Goal: Information Seeking & Learning: Learn about a topic

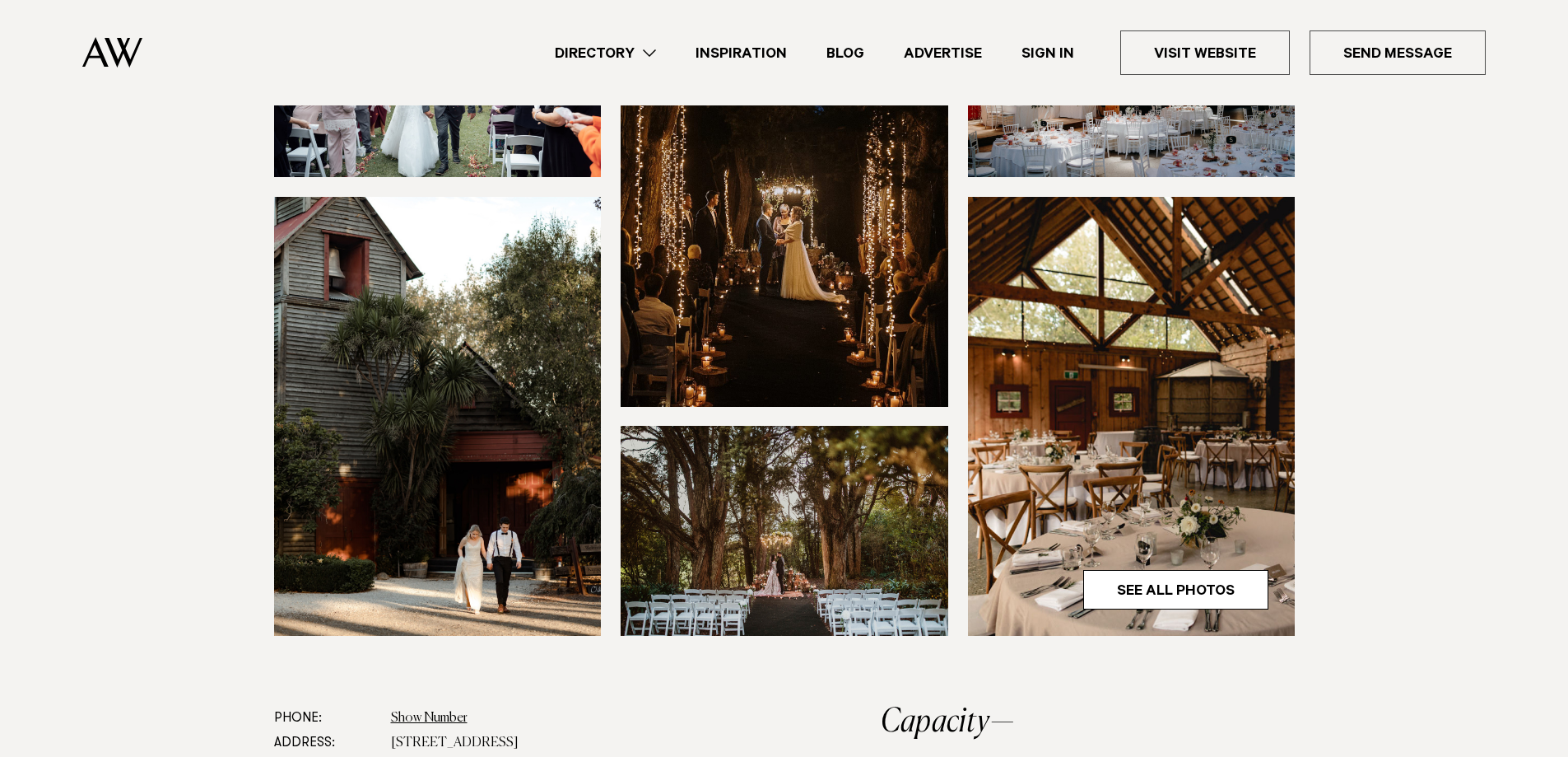
scroll to position [824, 0]
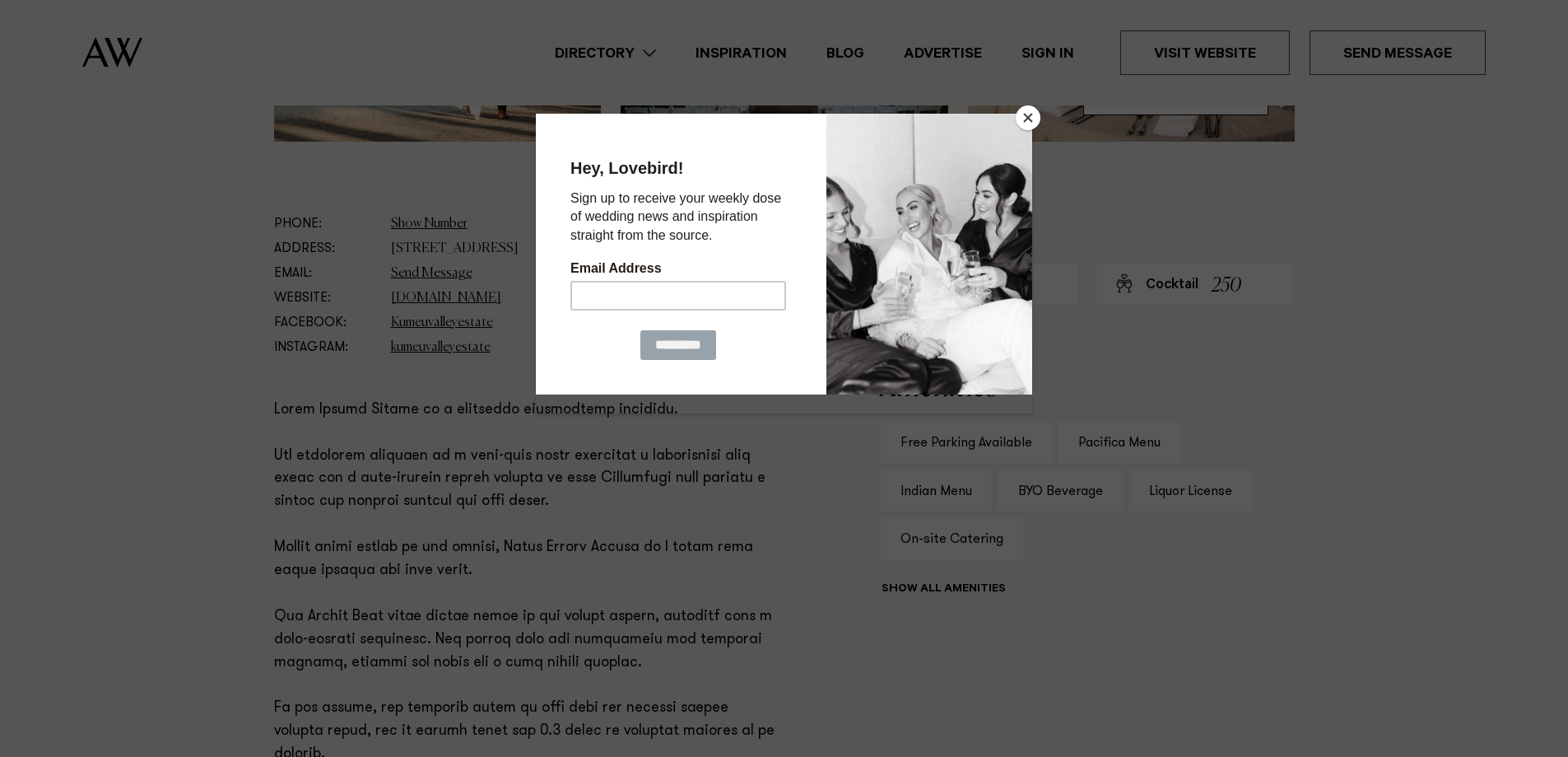
click at [1020, 113] on button "Close" at bounding box center [1028, 117] width 25 height 25
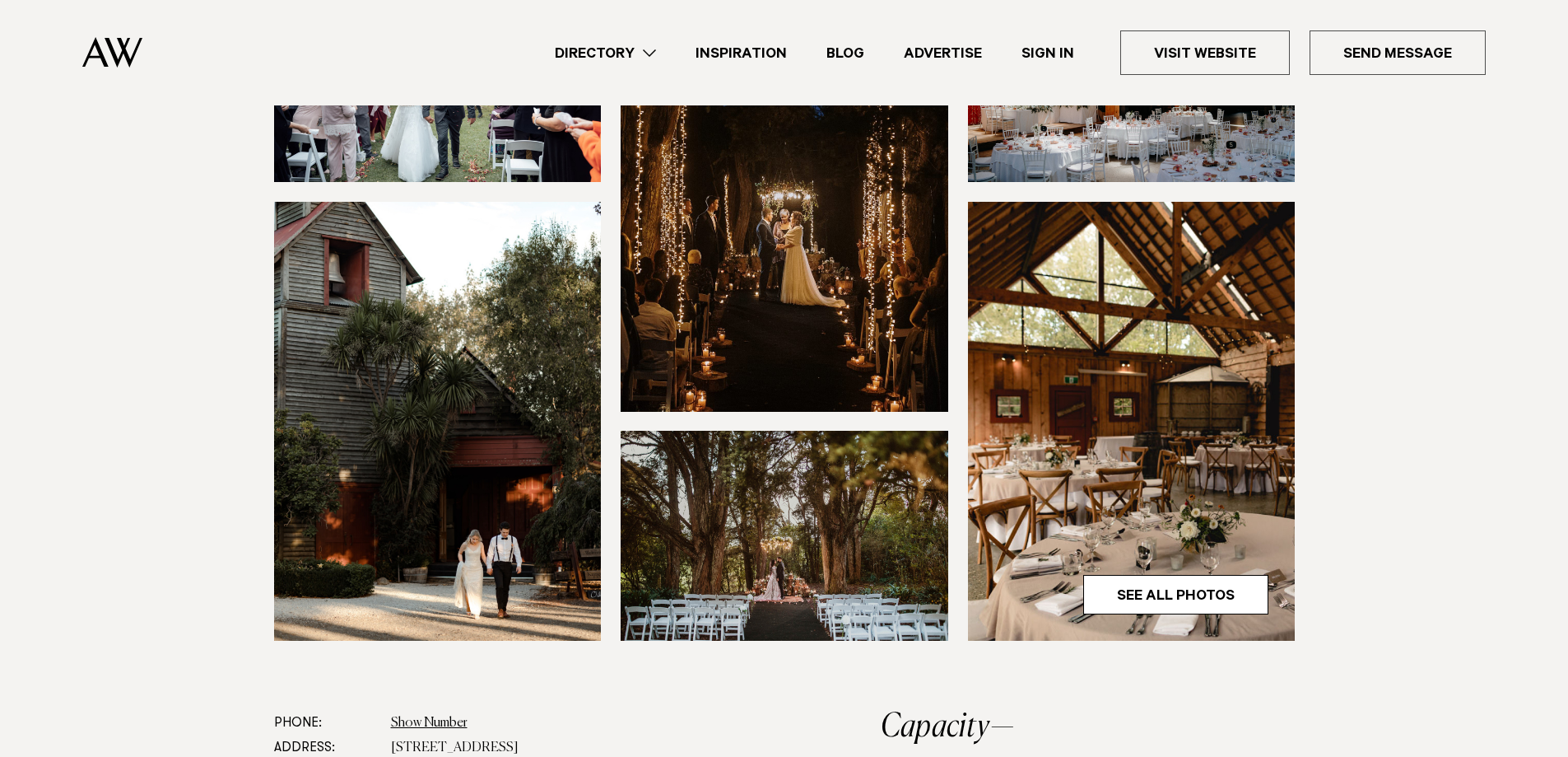
scroll to position [329, 0]
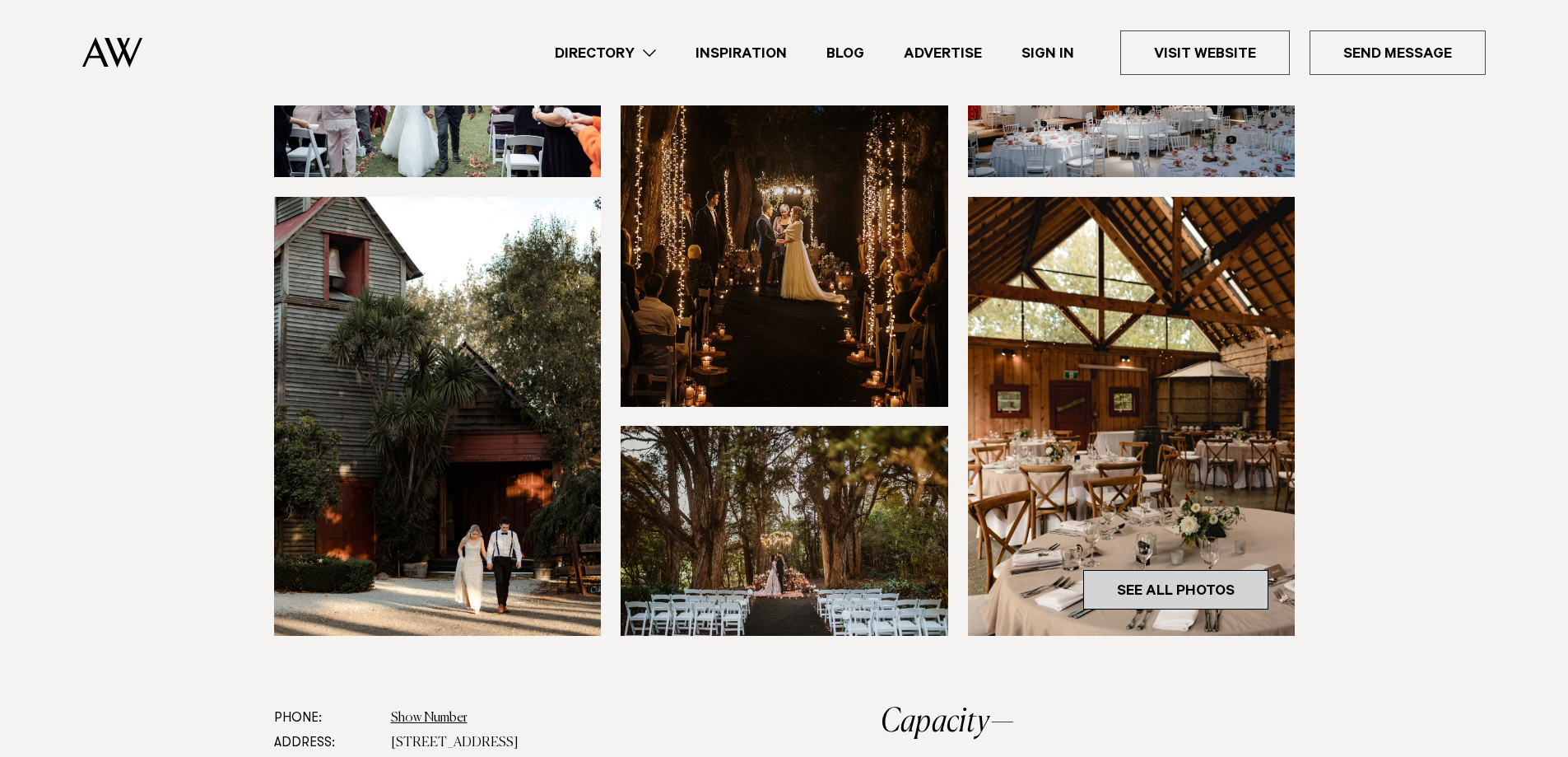
click at [1202, 595] on link "See All Photos" at bounding box center [1176, 590] width 185 height 40
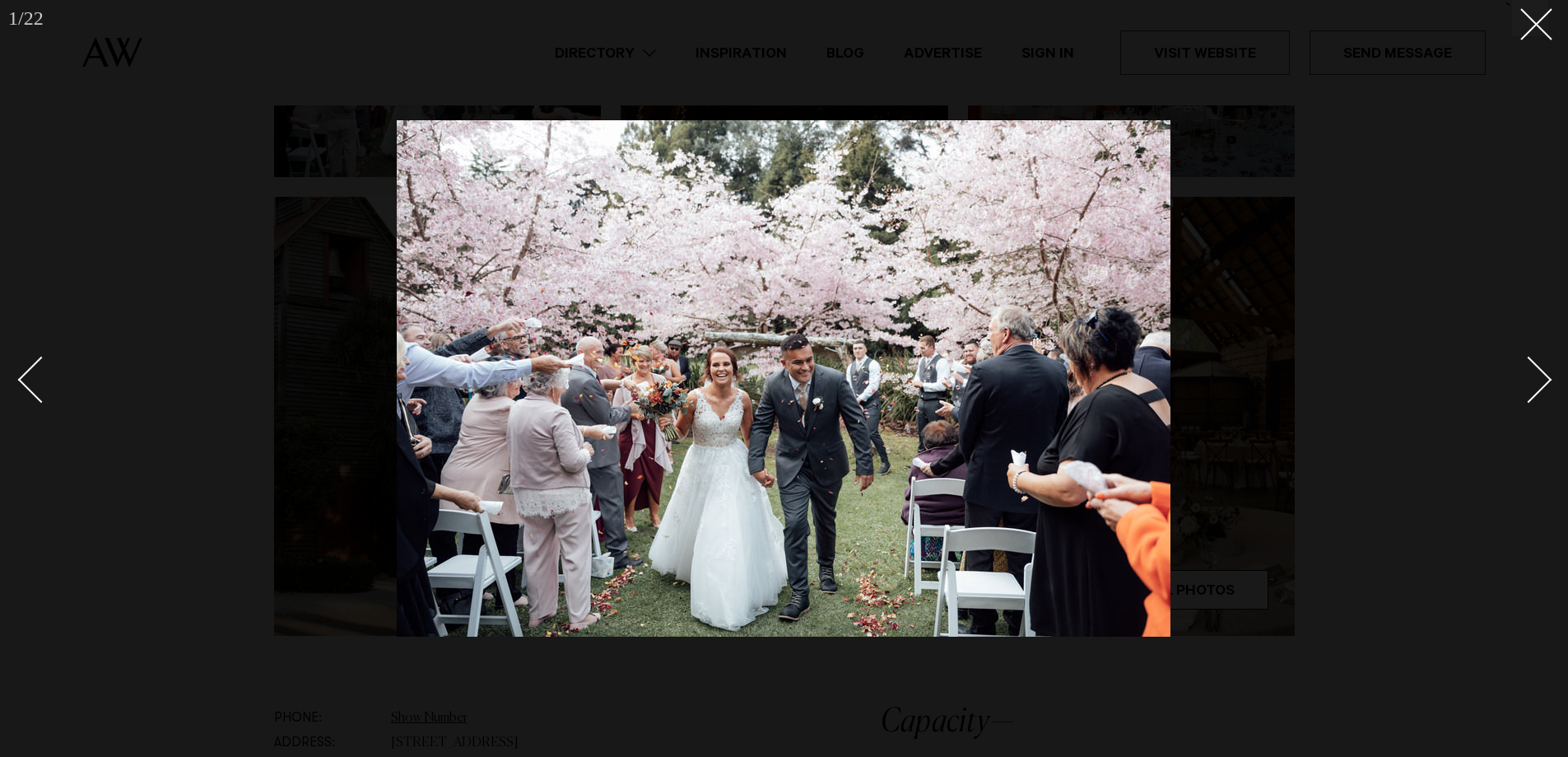
click at [1538, 378] on div "Next slide" at bounding box center [1529, 379] width 47 height 47
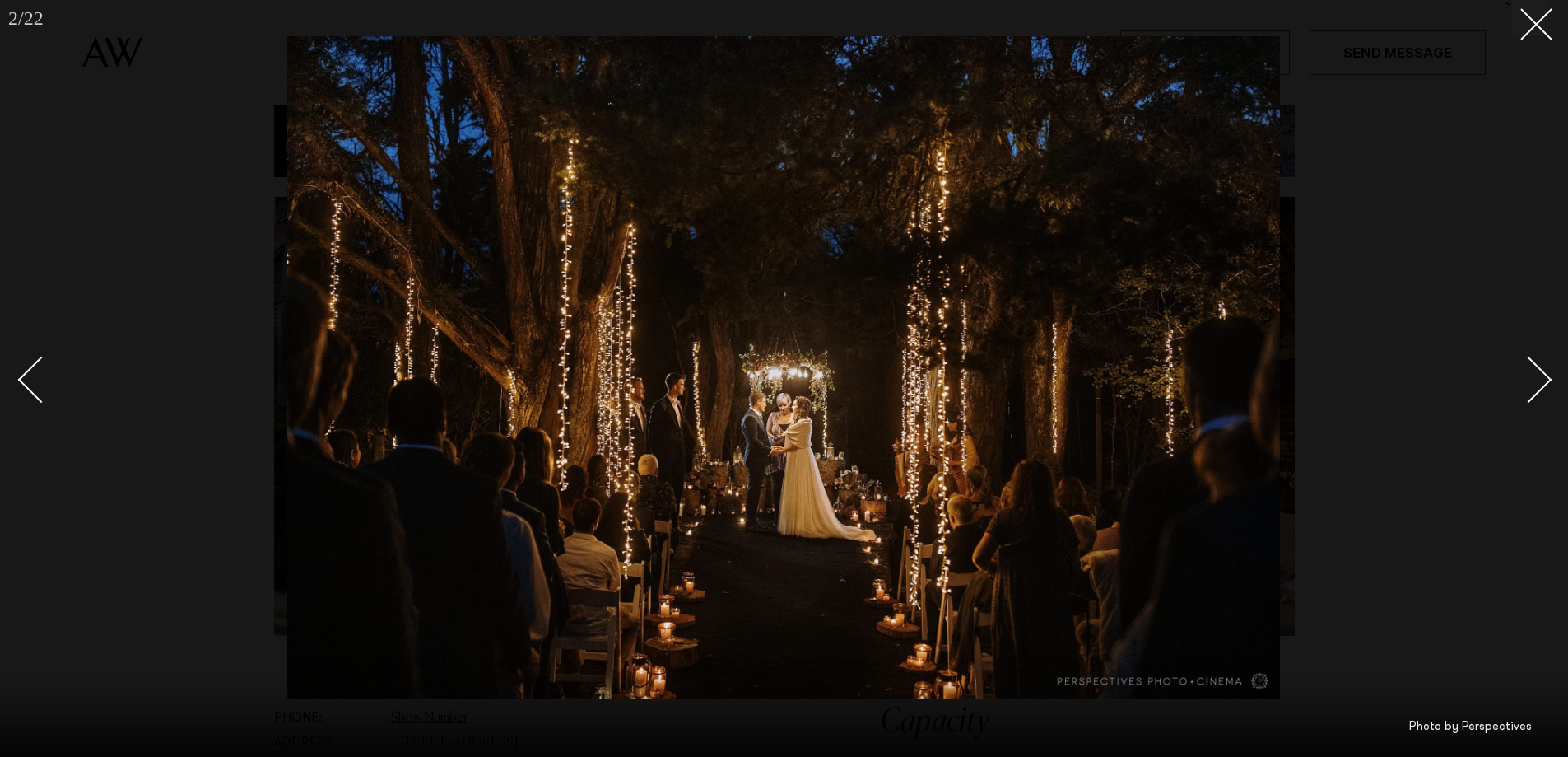
click at [1538, 378] on div "Next slide" at bounding box center [1529, 379] width 47 height 47
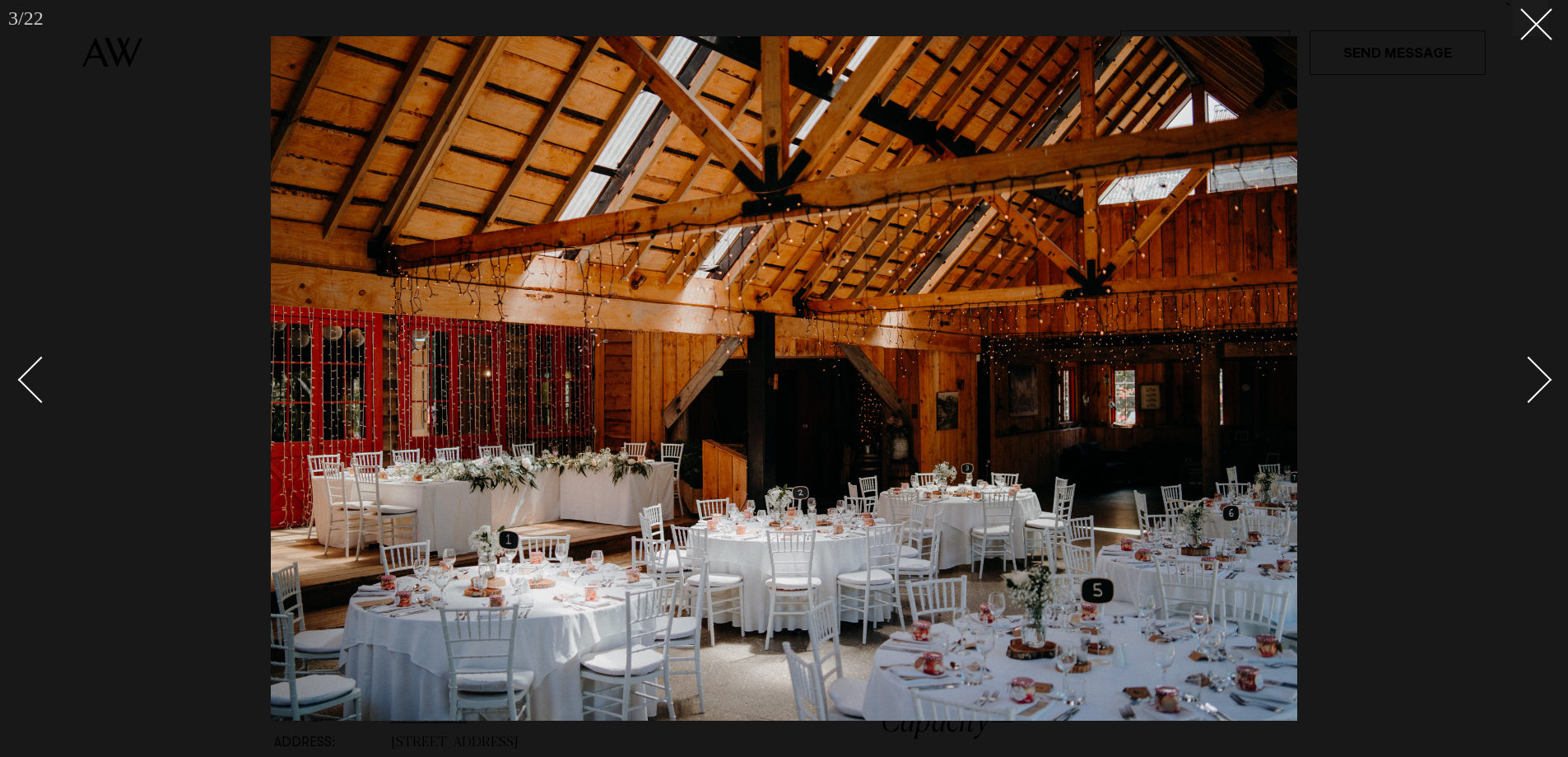
click at [1538, 378] on div "Next slide" at bounding box center [1529, 379] width 47 height 47
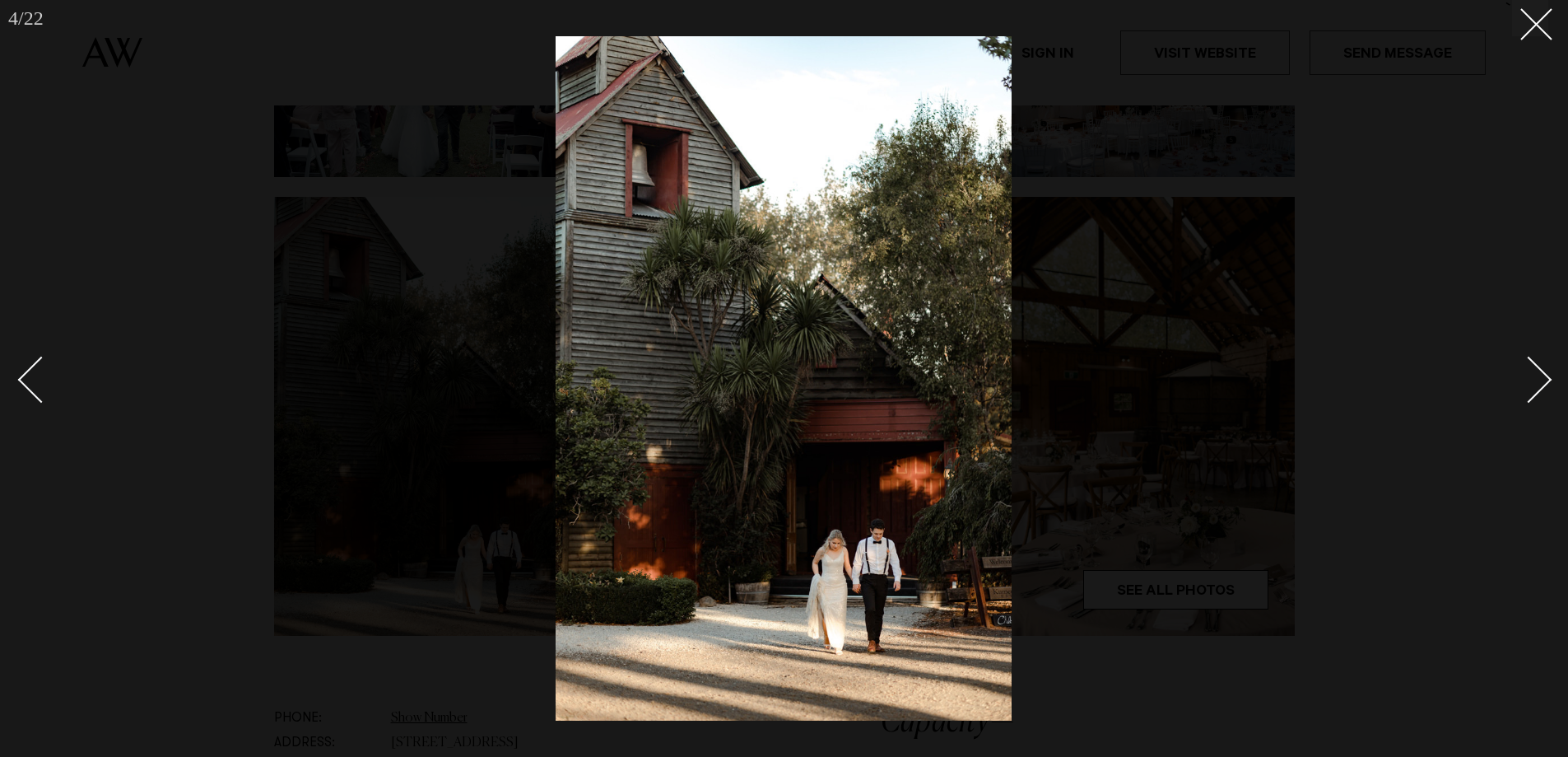
click at [1538, 378] on div "Next slide" at bounding box center [1529, 379] width 47 height 47
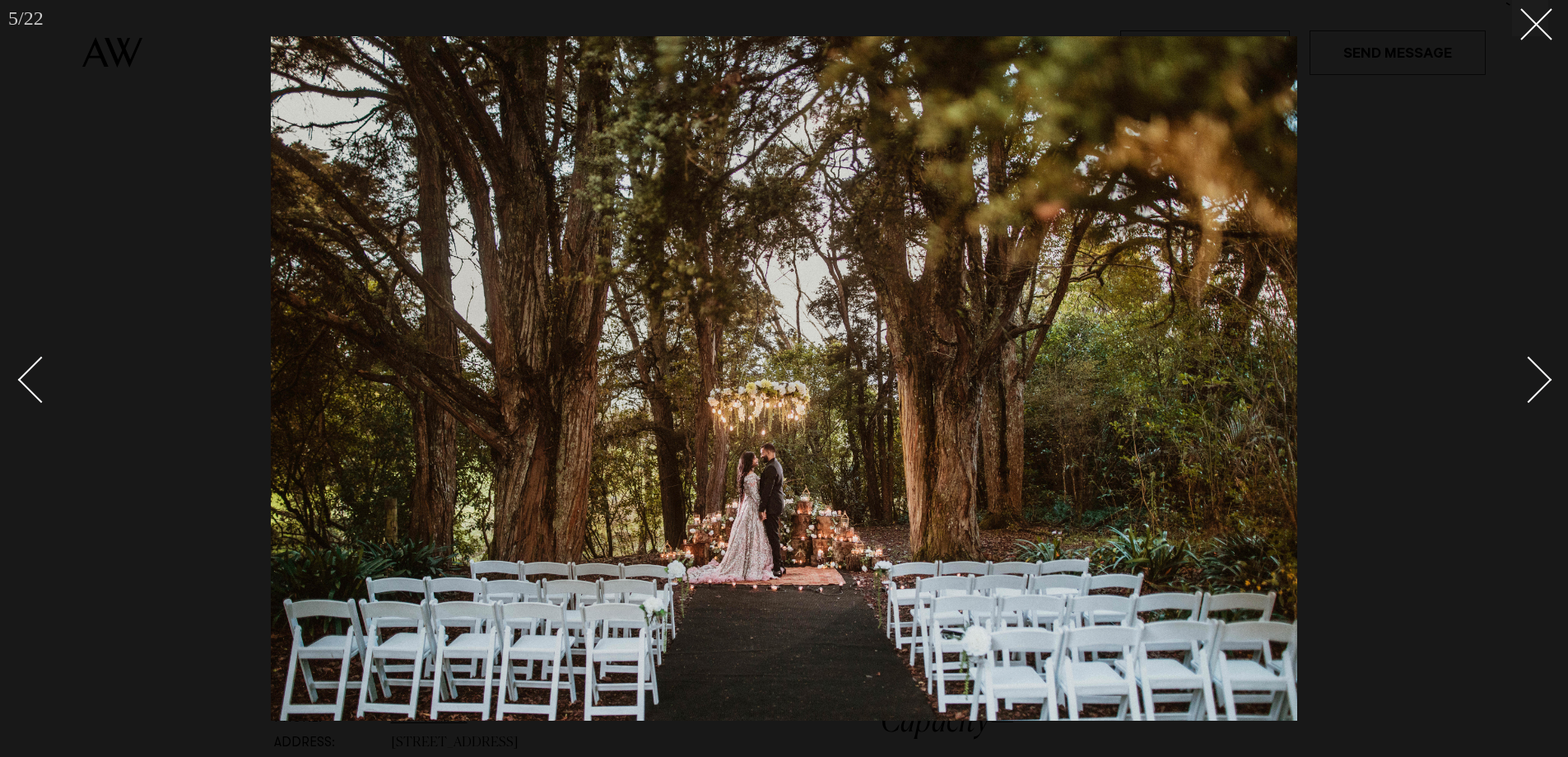
click at [1538, 378] on div "Next slide" at bounding box center [1529, 379] width 47 height 47
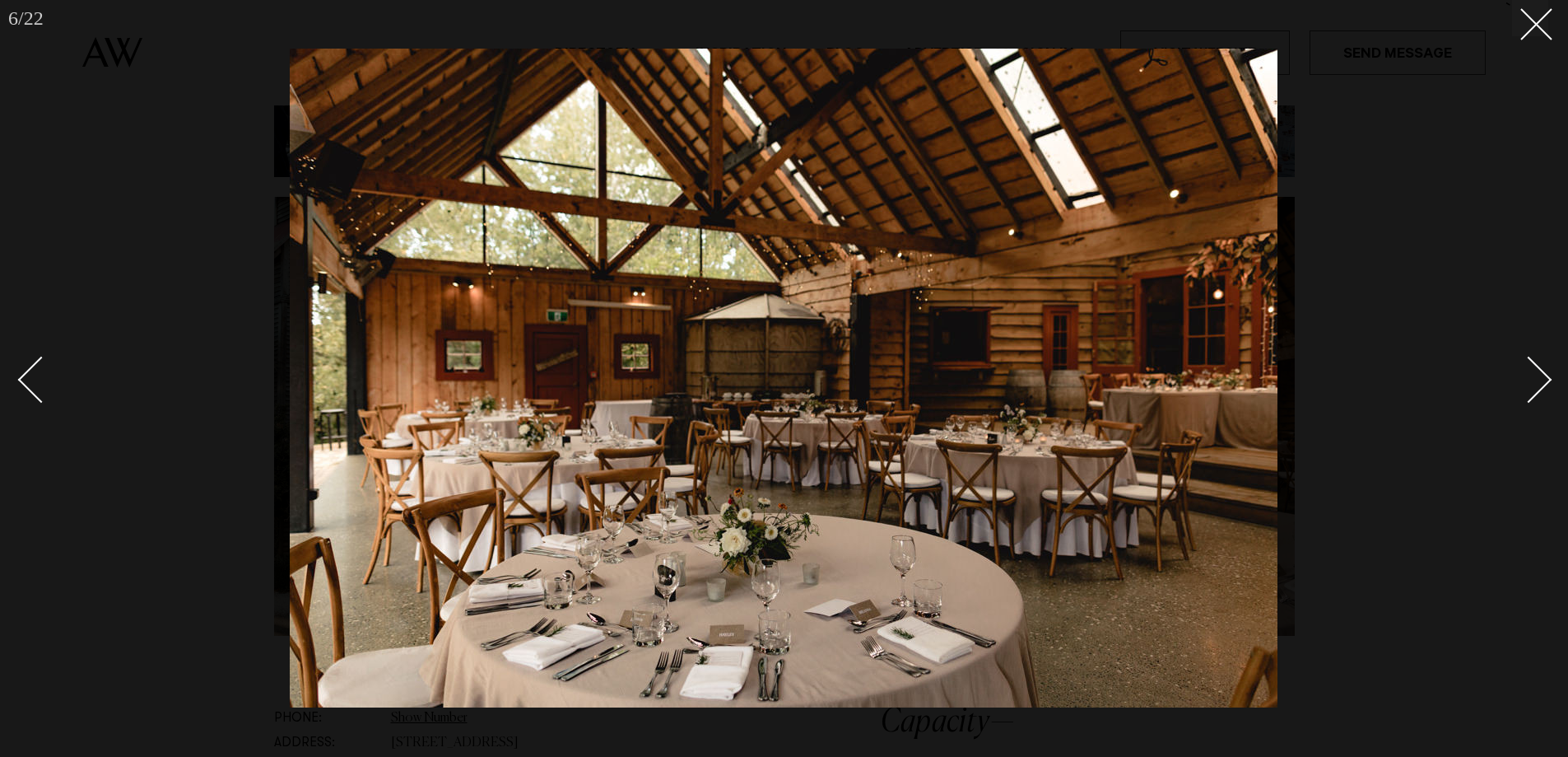
click at [1538, 378] on div "Next slide" at bounding box center [1529, 379] width 47 height 47
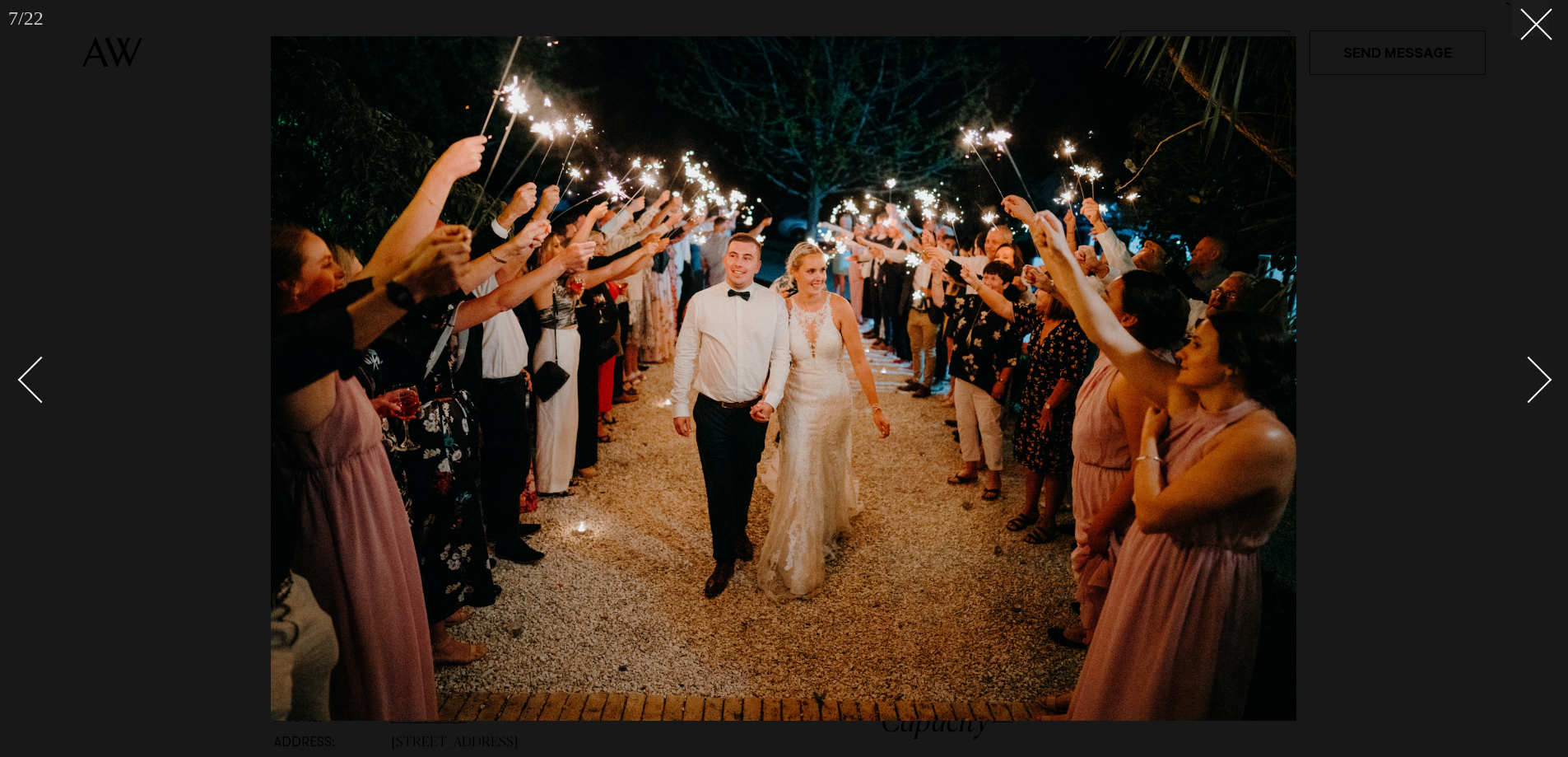
click at [1538, 378] on div "Next slide" at bounding box center [1529, 379] width 47 height 47
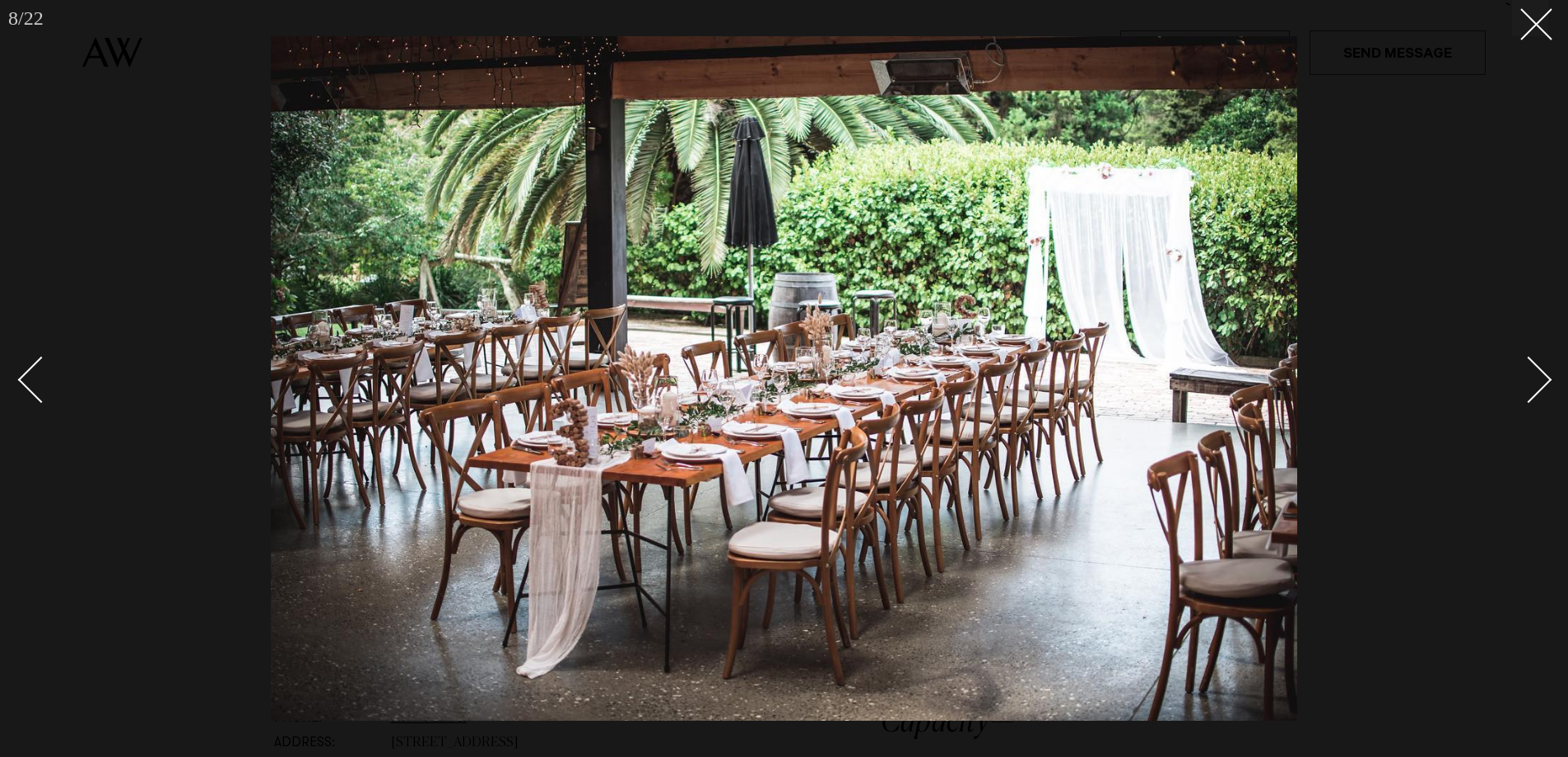
click at [1538, 378] on div "Next slide" at bounding box center [1529, 379] width 47 height 47
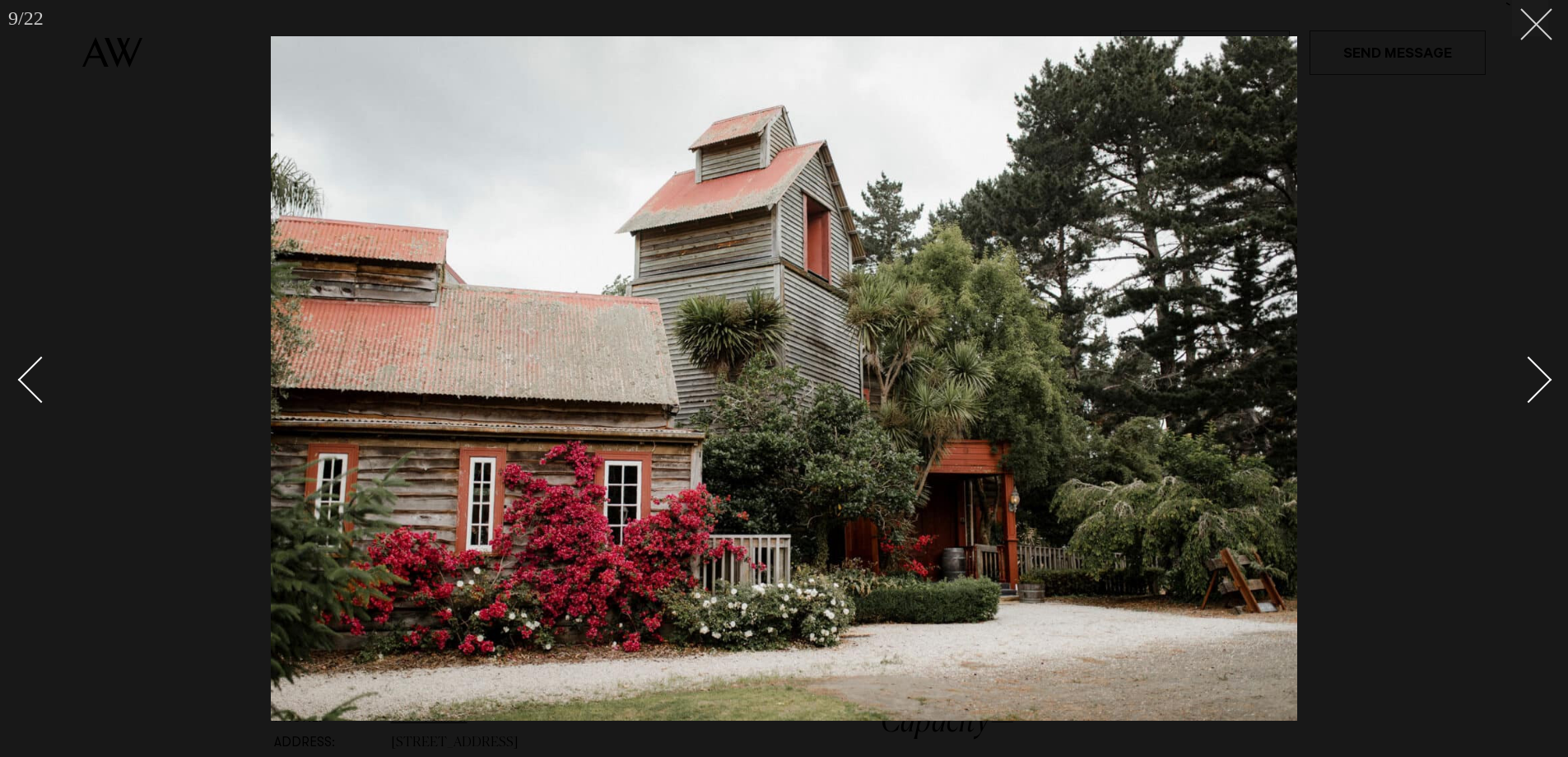
click at [1535, 16] on icon at bounding box center [1530, 18] width 20 height 20
